Goal: Task Accomplishment & Management: Manage account settings

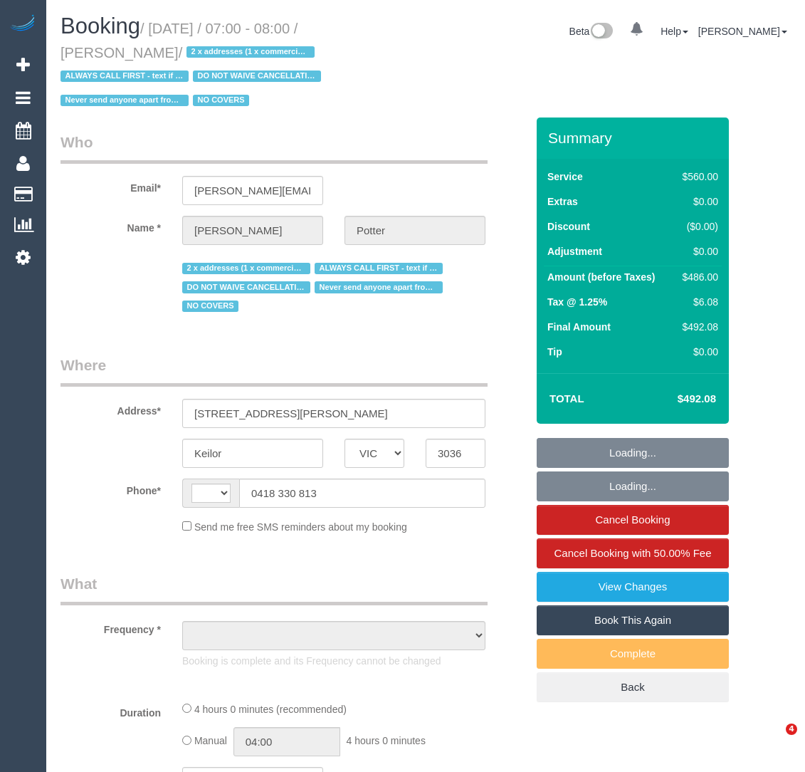
select select "VIC"
select select "string:AU"
select select "object:552"
select select "number:28"
select select "number:14"
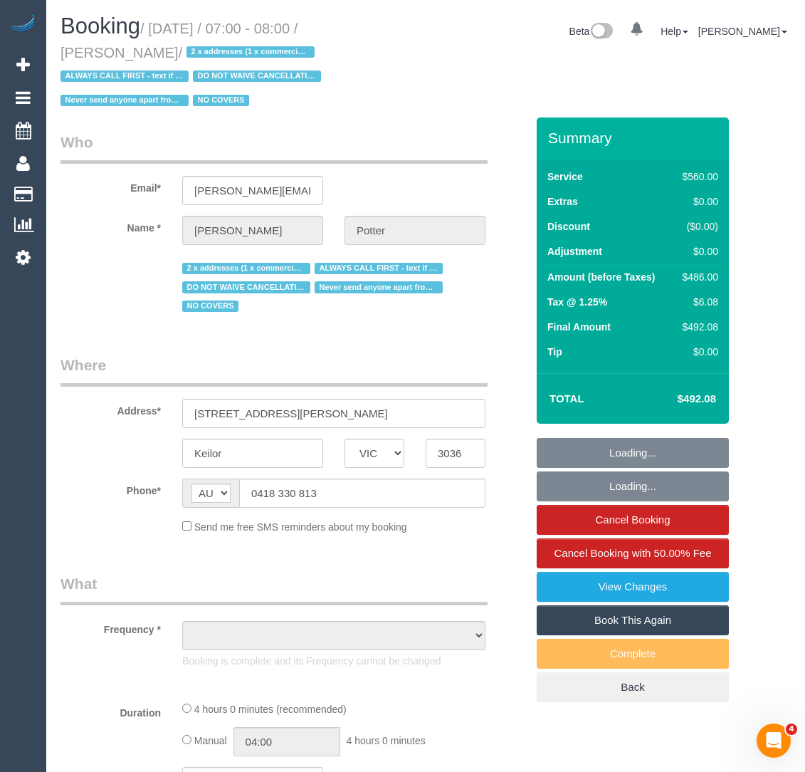
select select "number:19"
select select "number:22"
select select "number:35"
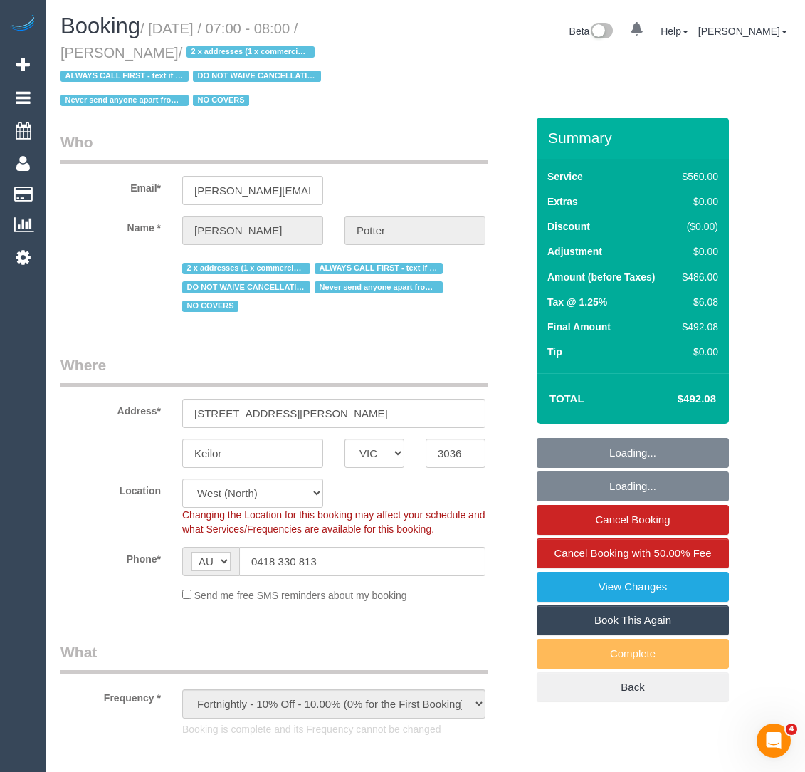
select select "object:867"
select select "2"
select select "240"
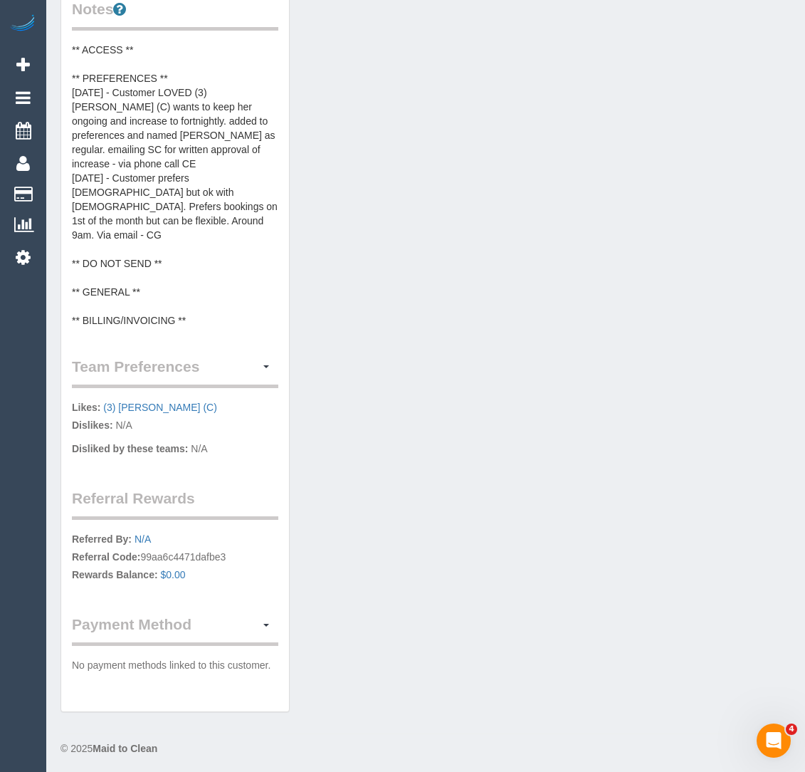
click at [190, 267] on pre "** ACCESS ** ** PREFERENCES ** 08/09/2025 - Customer LOVED (3) Kirin Miller (C)…" at bounding box center [175, 185] width 206 height 285
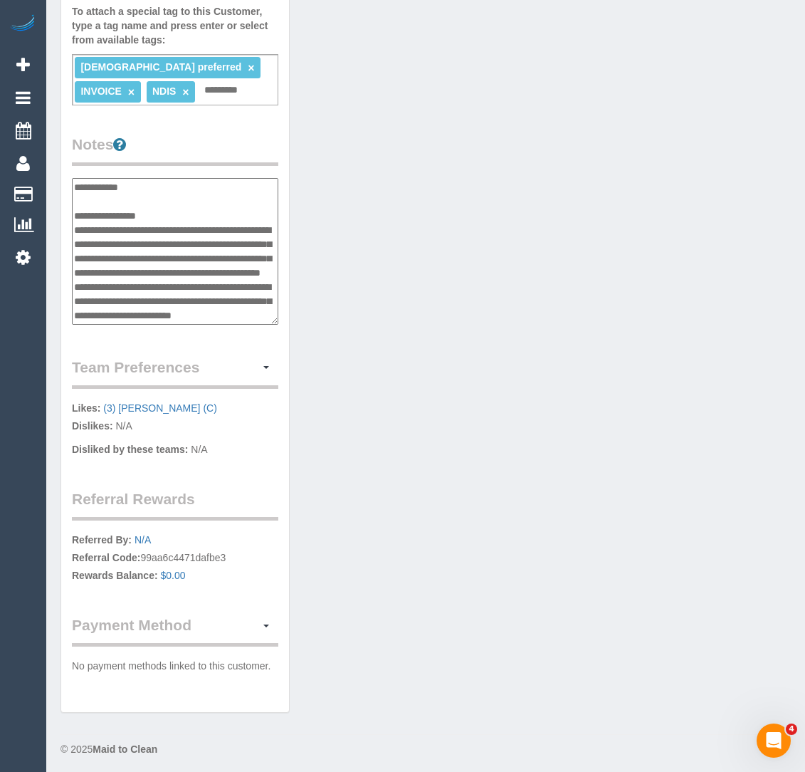
scroll to position [256, 0]
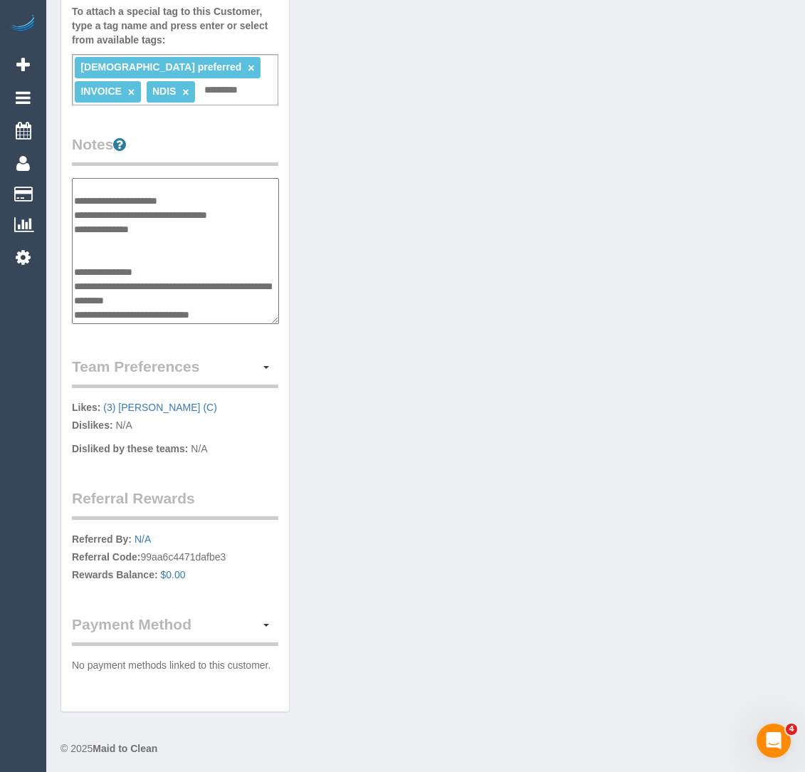
drag, startPoint x: 270, startPoint y: 202, endPoint x: 73, endPoint y: 194, distance: 197.3
click at [73, 194] on textarea "**********" at bounding box center [175, 251] width 207 height 146
drag, startPoint x: 157, startPoint y: 213, endPoint x: 77, endPoint y: 209, distance: 79.8
click at [77, 209] on textarea "**********" at bounding box center [175, 251] width 207 height 146
